Goal: Transaction & Acquisition: Purchase product/service

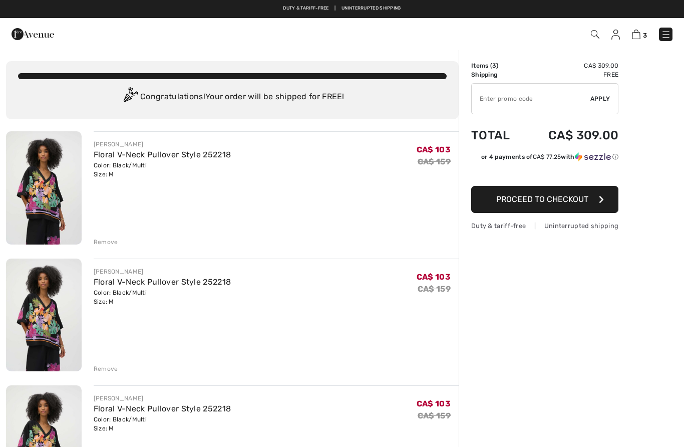
click at [104, 377] on div "[PERSON_NAME] Floral V-Neck Pullover Style 252218 Color: Black/Multi Size: M Fi…" at bounding box center [232, 421] width 453 height 580
click at [119, 371] on div "Remove" at bounding box center [276, 367] width 365 height 11
click at [106, 371] on div "Remove" at bounding box center [106, 368] width 25 height 9
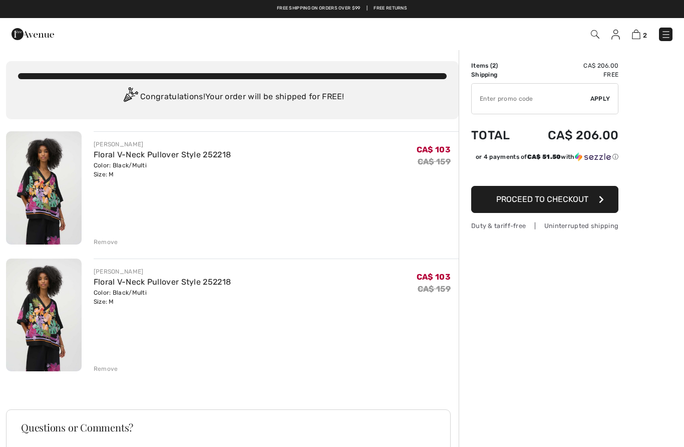
click at [111, 369] on div "Remove" at bounding box center [106, 368] width 25 height 9
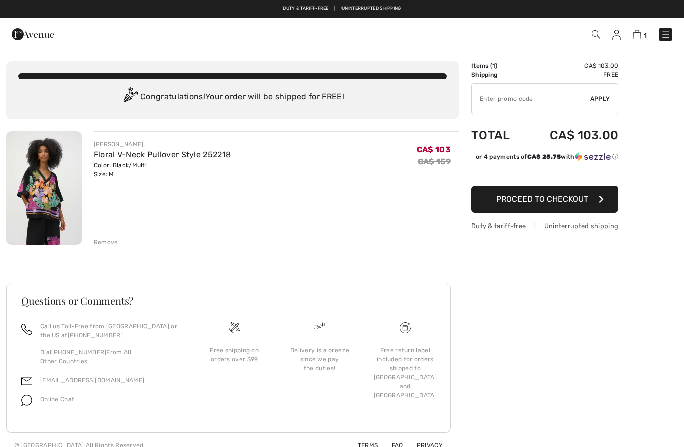
click at [554, 201] on span "Proceed to Checkout" at bounding box center [542, 199] width 92 height 10
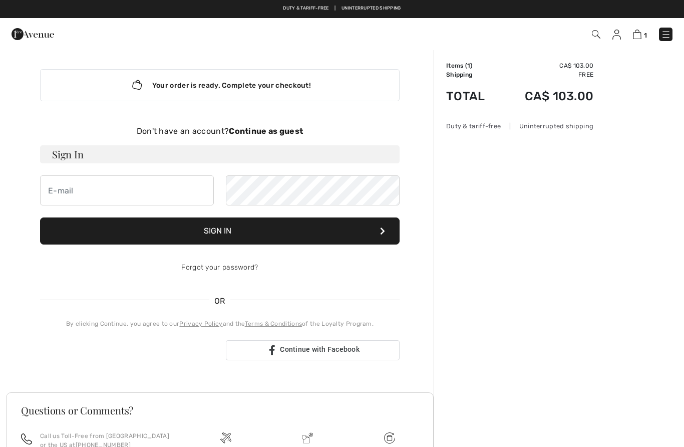
click at [272, 132] on strong "Continue as guest" at bounding box center [266, 131] width 74 height 10
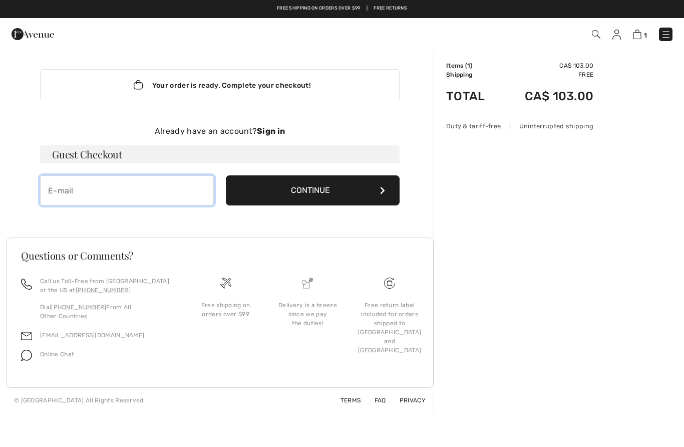
click at [67, 198] on input "email" at bounding box center [127, 190] width 174 height 30
type input "ladyknownaslou@gmail.com"
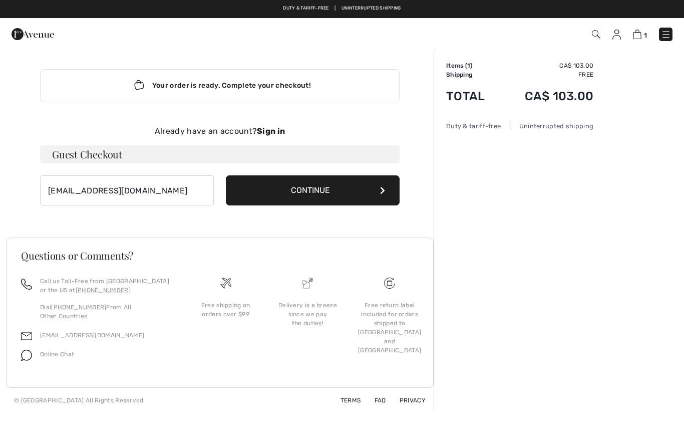
click at [345, 187] on button "Continue" at bounding box center [313, 190] width 174 height 30
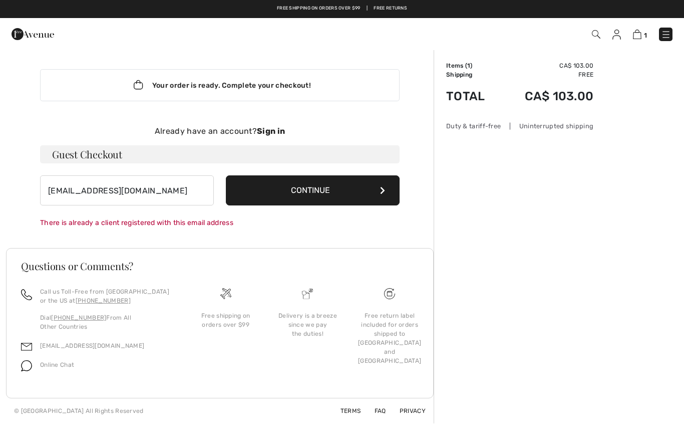
click at [361, 186] on button "Continue" at bounding box center [313, 190] width 174 height 30
click at [274, 127] on strong "Sign in" at bounding box center [271, 131] width 28 height 10
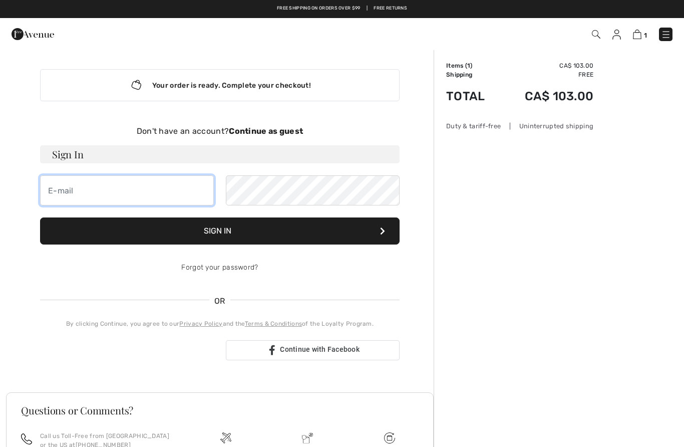
click at [66, 186] on input "email" at bounding box center [127, 190] width 174 height 30
click at [99, 154] on h3 "Sign In" at bounding box center [219, 154] width 359 height 18
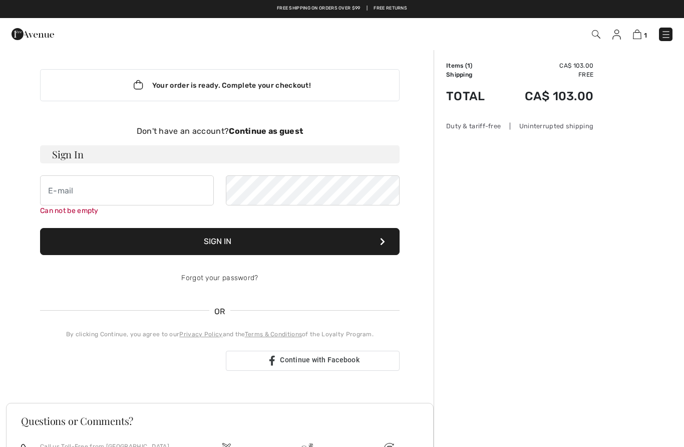
click at [87, 161] on h3 "Sign In" at bounding box center [219, 154] width 359 height 18
click at [77, 153] on h3 "Sign In" at bounding box center [219, 154] width 359 height 18
click at [68, 200] on input "email" at bounding box center [127, 190] width 174 height 30
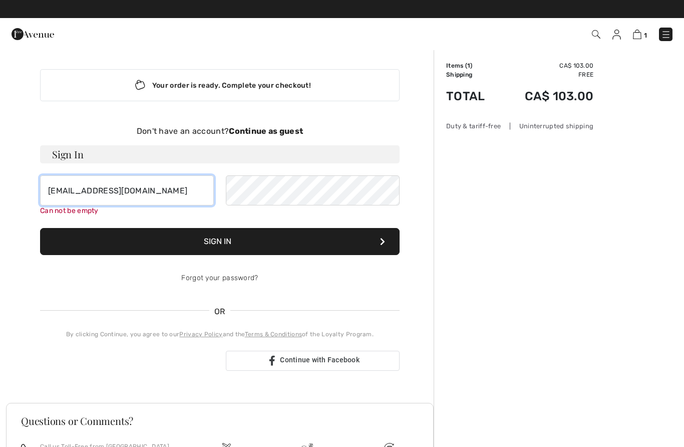
type input "ladyknownaslou@gmail.com"
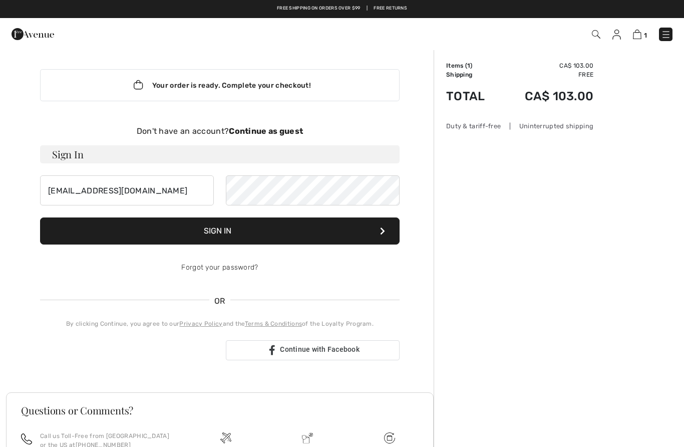
click at [289, 230] on button "Sign In" at bounding box center [219, 230] width 359 height 27
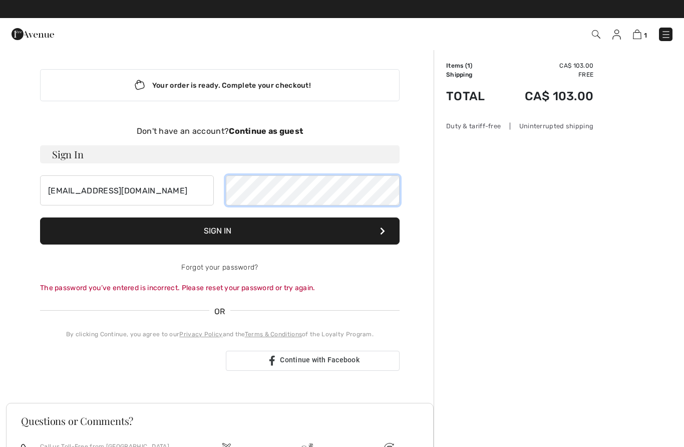
click at [220, 231] on button "Sign In" at bounding box center [219, 230] width 359 height 27
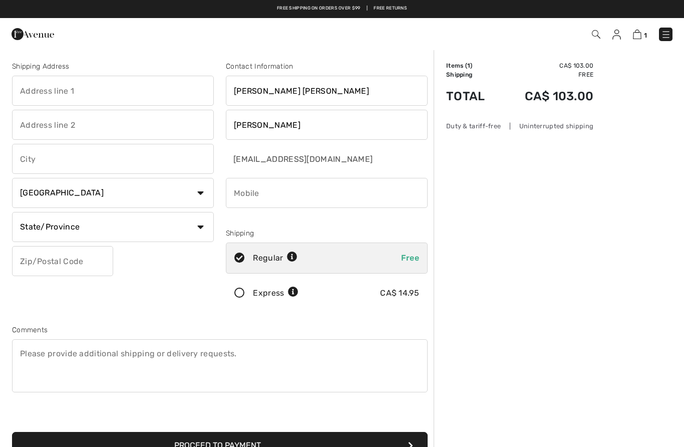
click at [201, 231] on select "State/Province Alberta British Columbia Manitoba New Brunswick Newfoundland and…" at bounding box center [113, 227] width 202 height 30
select select "ON"
click at [34, 93] on input "text" at bounding box center [113, 91] width 202 height 30
type input "29 Cheval Drive"
click at [41, 164] on input "text" at bounding box center [113, 159] width 202 height 30
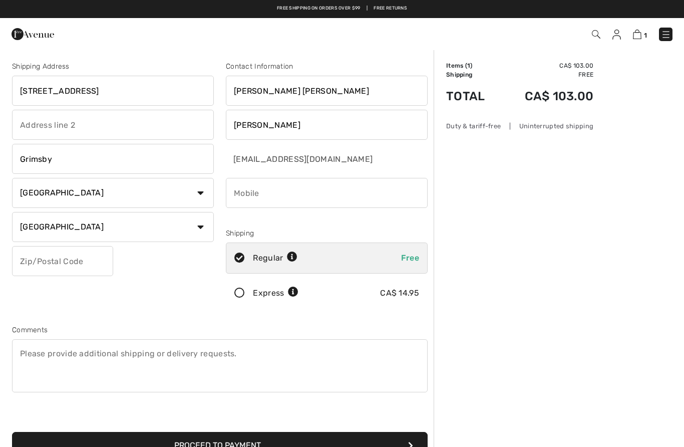
type input "Grimsby"
click at [26, 265] on input "text" at bounding box center [62, 261] width 101 height 30
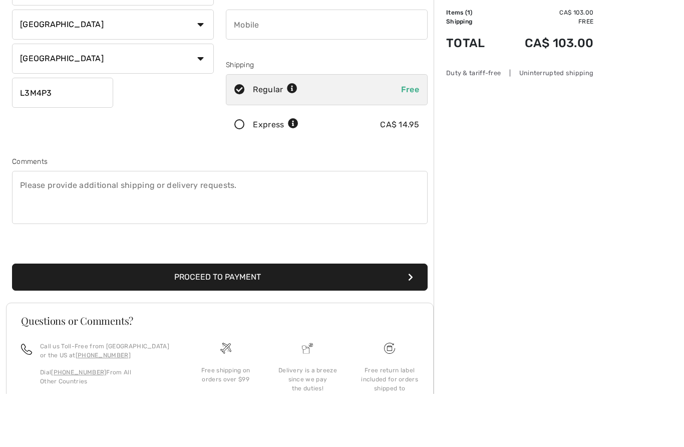
scroll to position [116, 0]
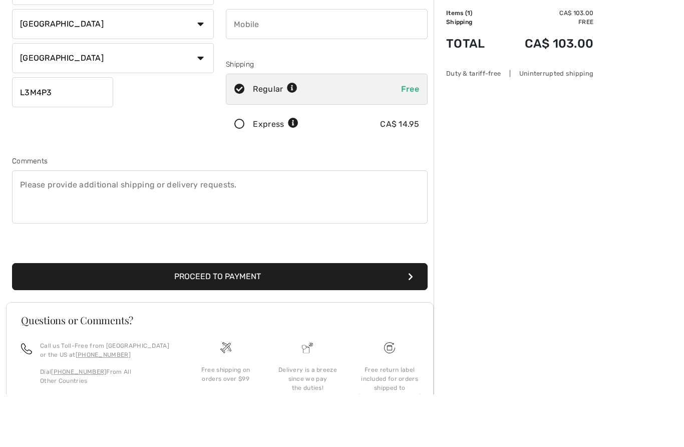
type input "L3M4P3"
click at [414, 316] on button "Proceed to Payment" at bounding box center [219, 329] width 415 height 27
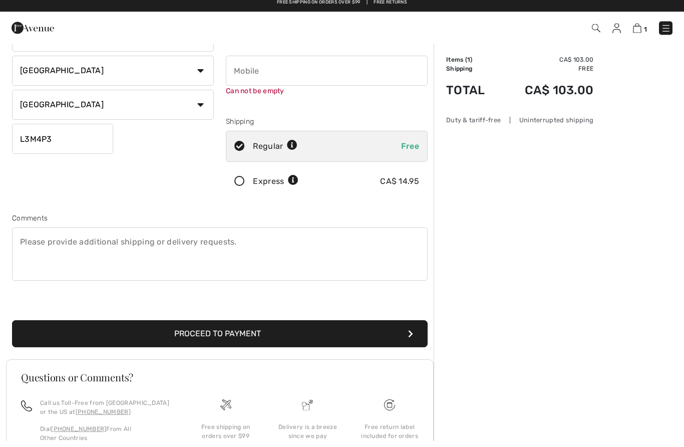
scroll to position [106, 0]
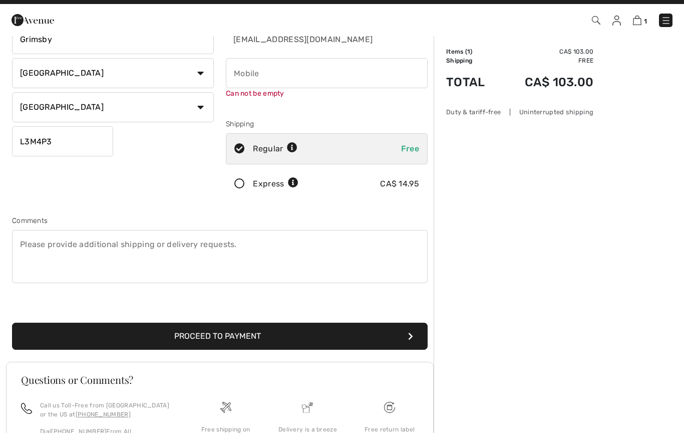
click at [252, 86] on input "phone" at bounding box center [327, 87] width 202 height 30
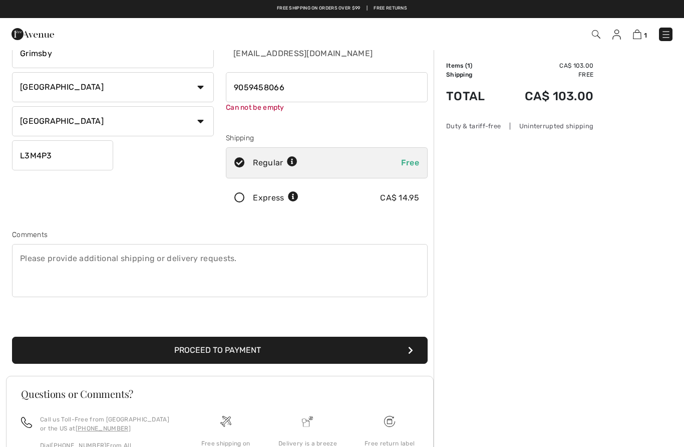
type input "9059458066"
click at [263, 354] on div "Shipping Address 29 Cheval Drive Grimsby Country Canada United States Afghanist…" at bounding box center [219, 153] width 427 height 444
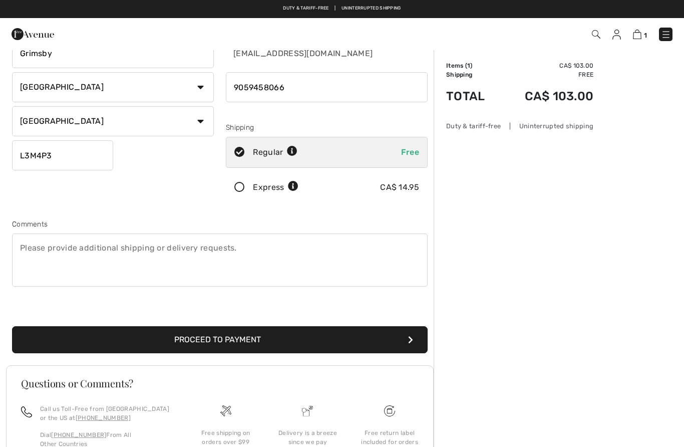
click at [408, 342] on icon "submit" at bounding box center [410, 339] width 5 height 8
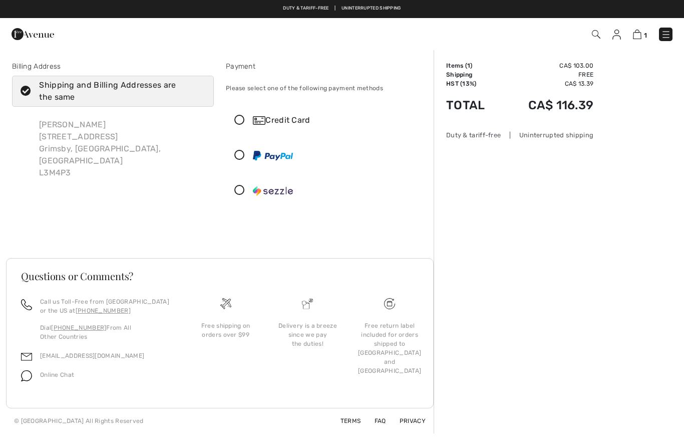
checkbox input "true"
click at [237, 120] on icon at bounding box center [239, 120] width 27 height 11
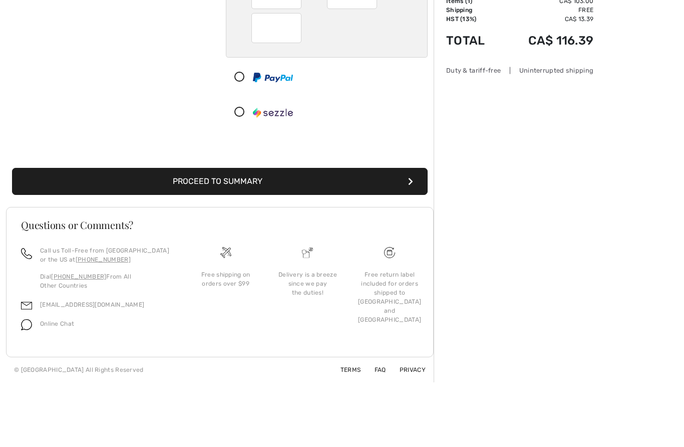
scroll to position [126, 0]
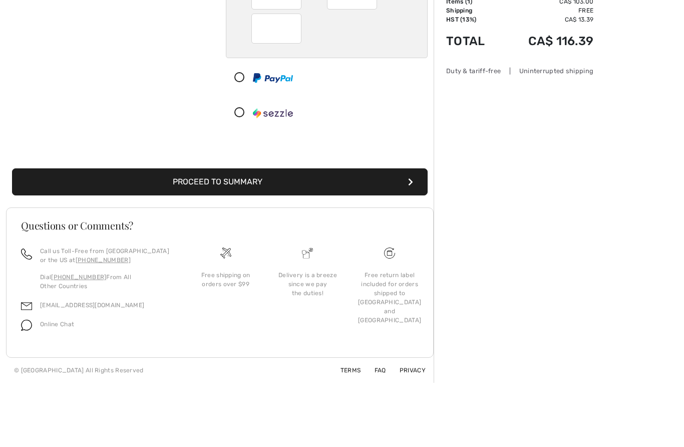
click at [213, 232] on button "Proceed to Summary" at bounding box center [219, 245] width 415 height 27
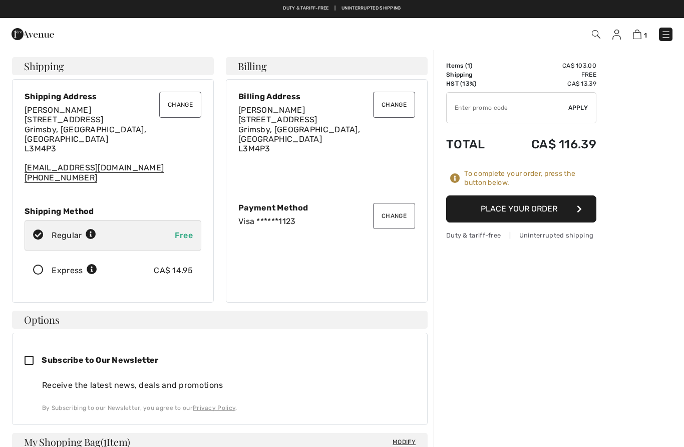
click at [588, 204] on button "Place Your Order" at bounding box center [521, 208] width 150 height 27
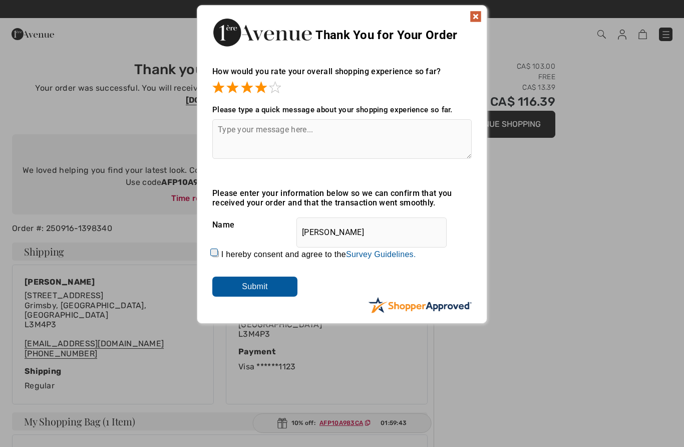
click at [293, 285] on input "Submit" at bounding box center [254, 286] width 85 height 20
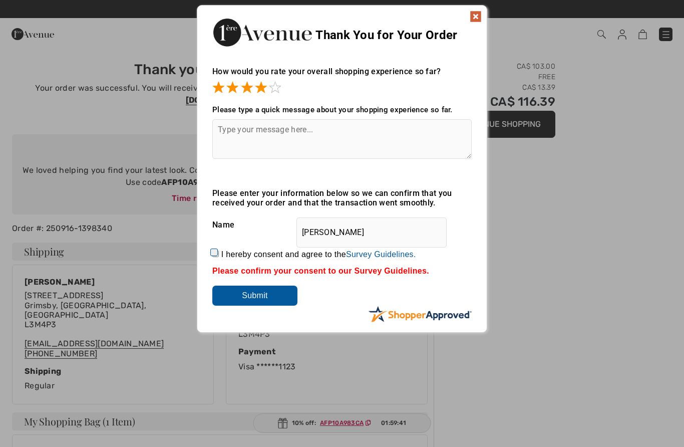
click at [477, 21] on img at bounding box center [476, 17] width 12 height 12
